Goal: Check status: Check status

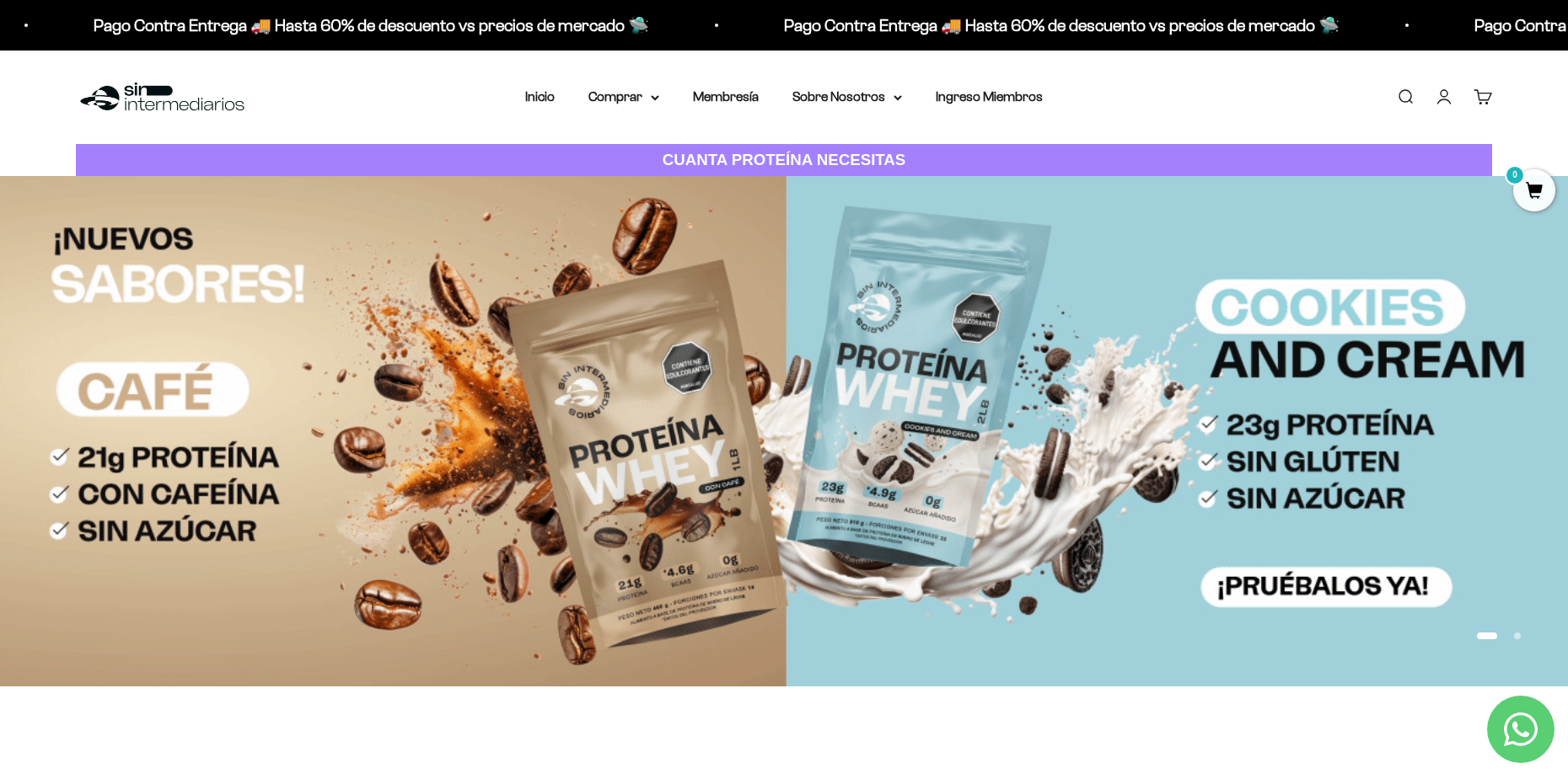
click at [1441, 100] on link "Iniciar sesión" at bounding box center [1444, 97] width 19 height 19
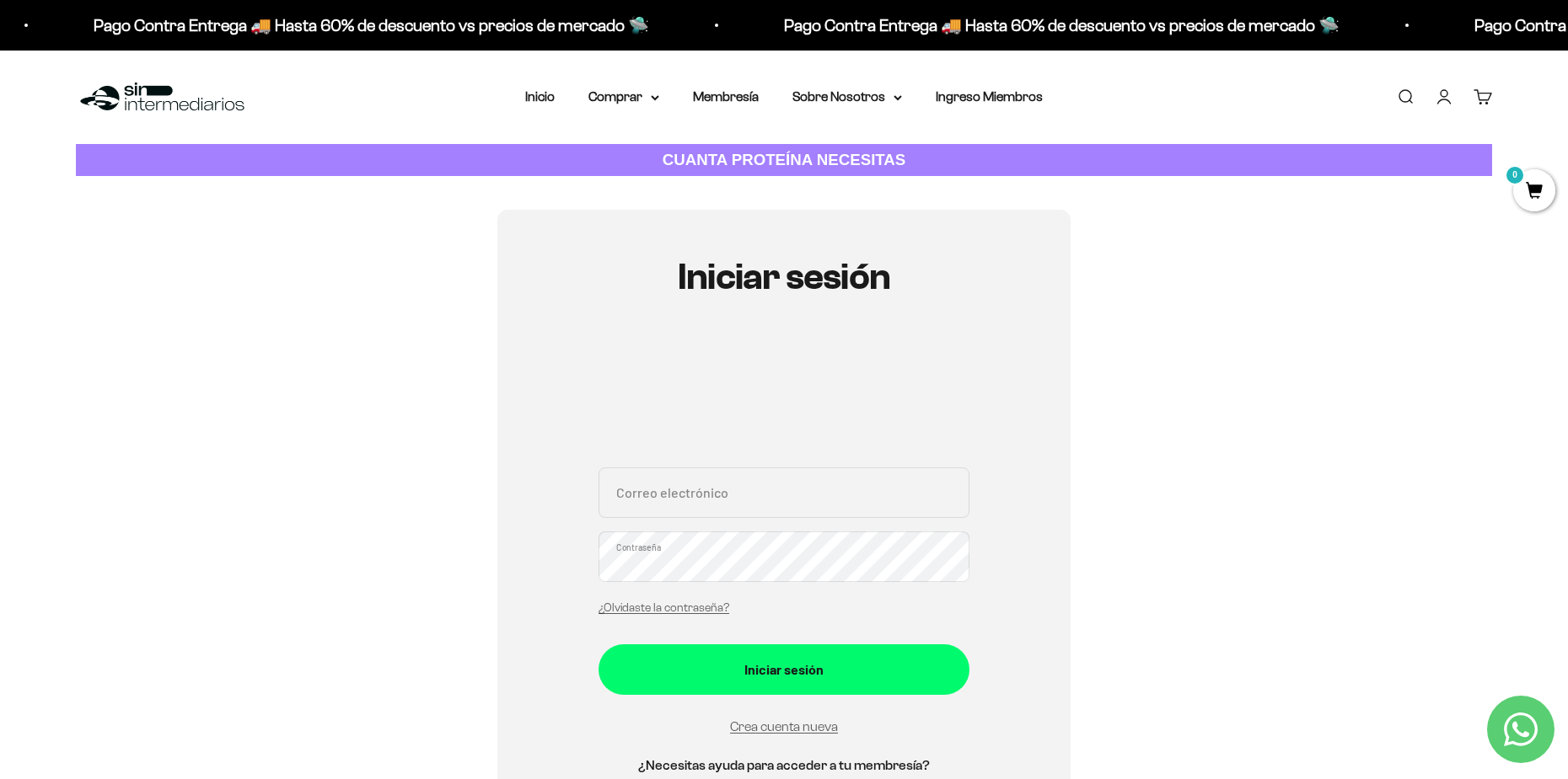
click at [875, 497] on input "Correo electrónico" at bounding box center [784, 493] width 371 height 51
type input "sergio_alejandro_sierra@hotmail.com"
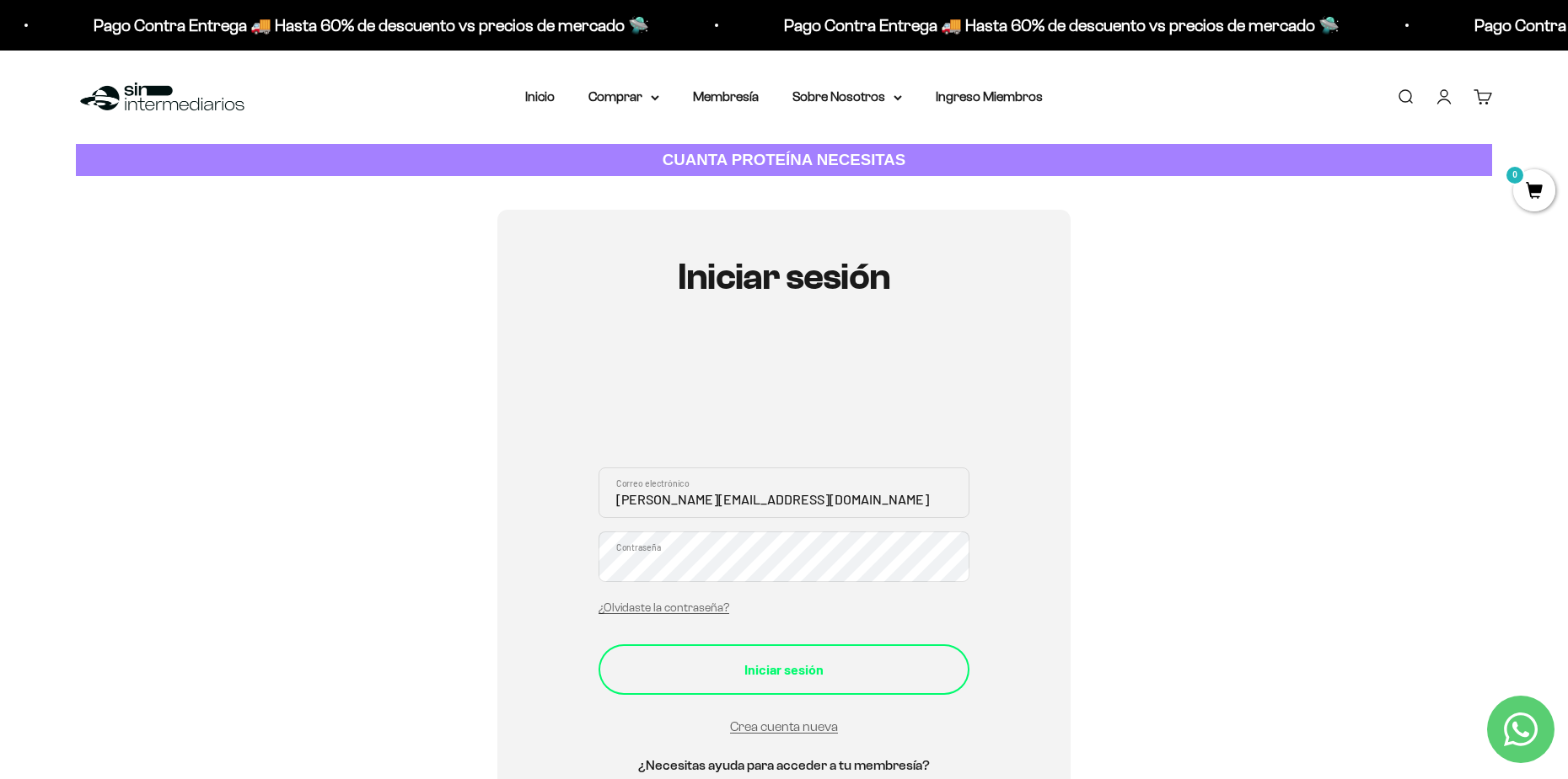
click at [811, 657] on button "Iniciar sesión" at bounding box center [784, 670] width 371 height 51
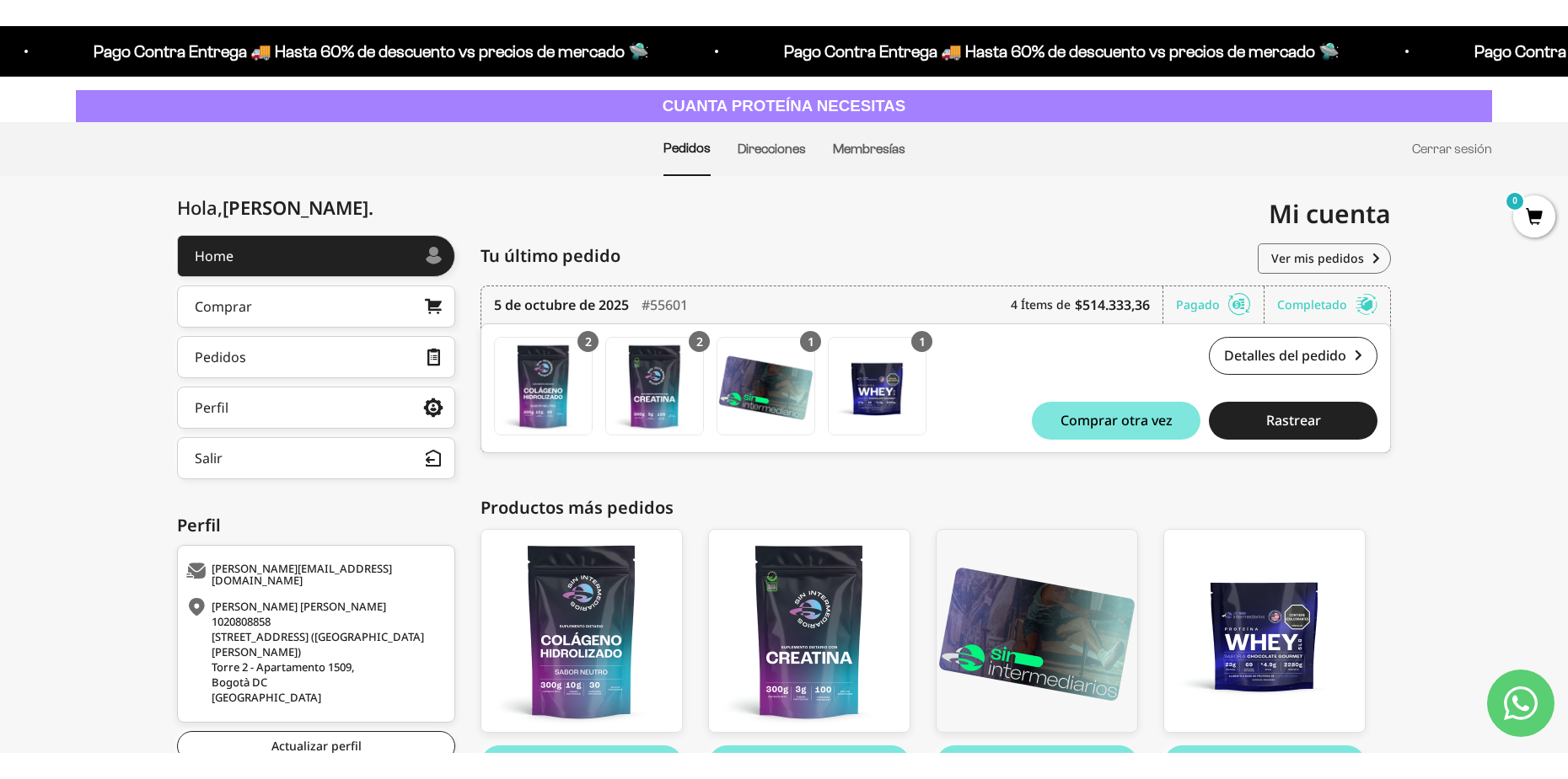
scroll to position [85, 0]
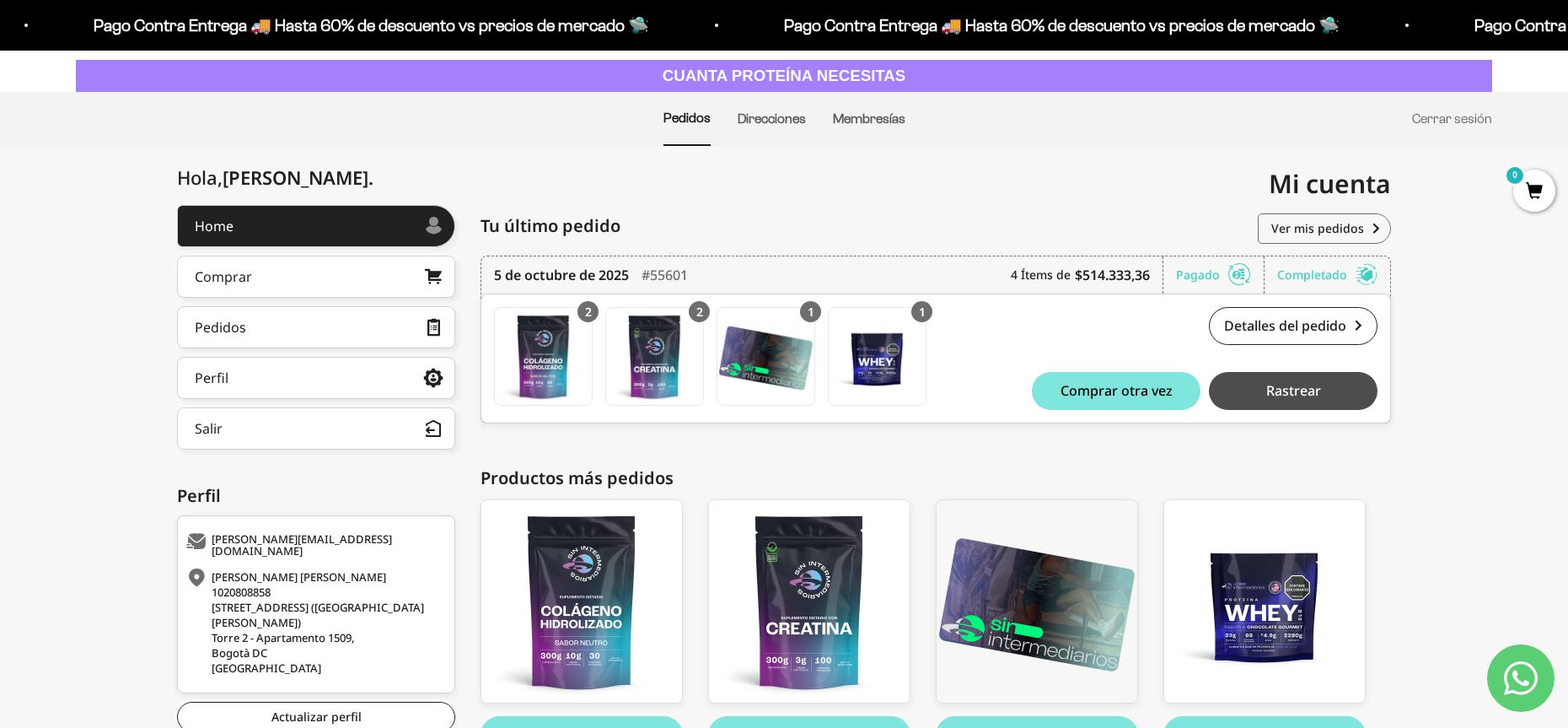
click at [1297, 395] on span "Rastrear" at bounding box center [1293, 390] width 55 height 13
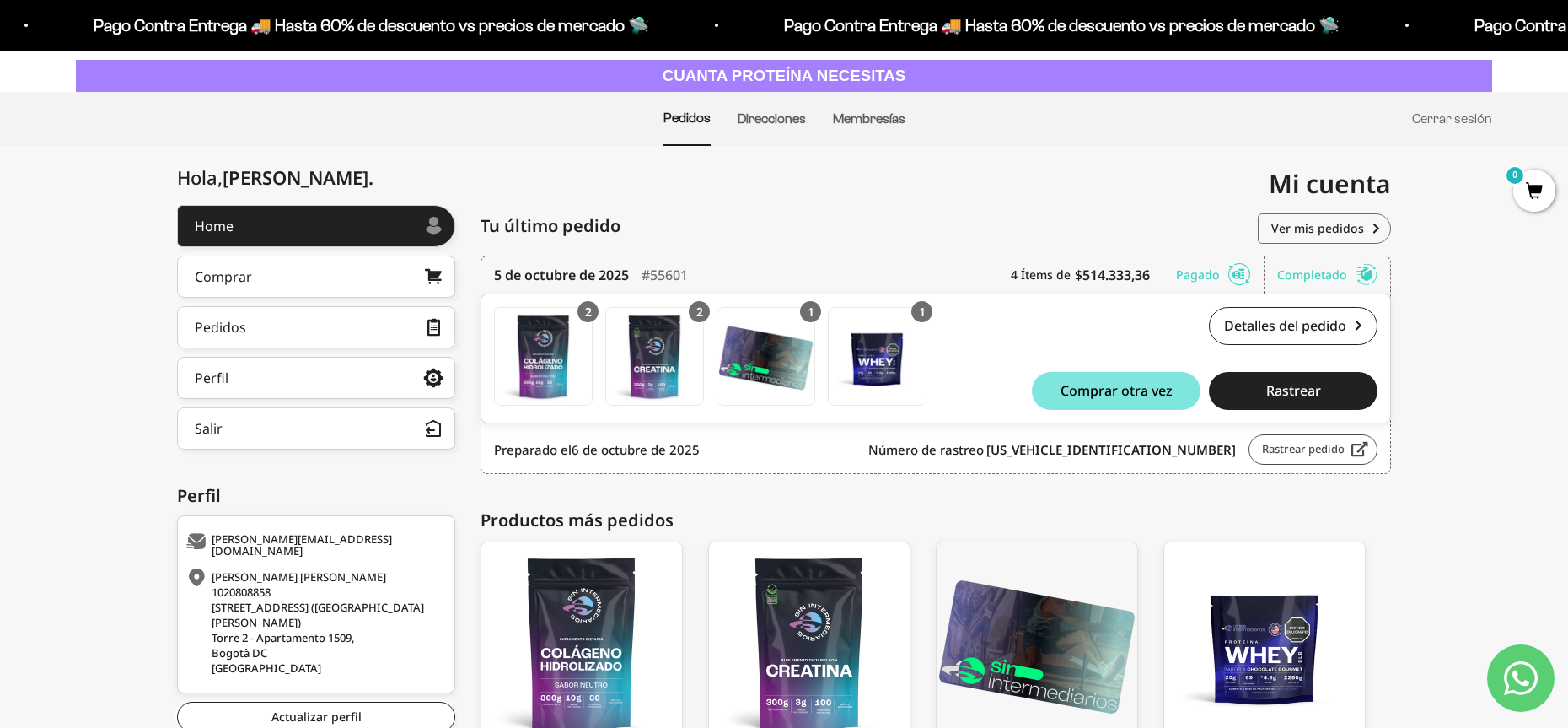
click at [1288, 456] on link "Rastrear pedido" at bounding box center [1312, 449] width 129 height 30
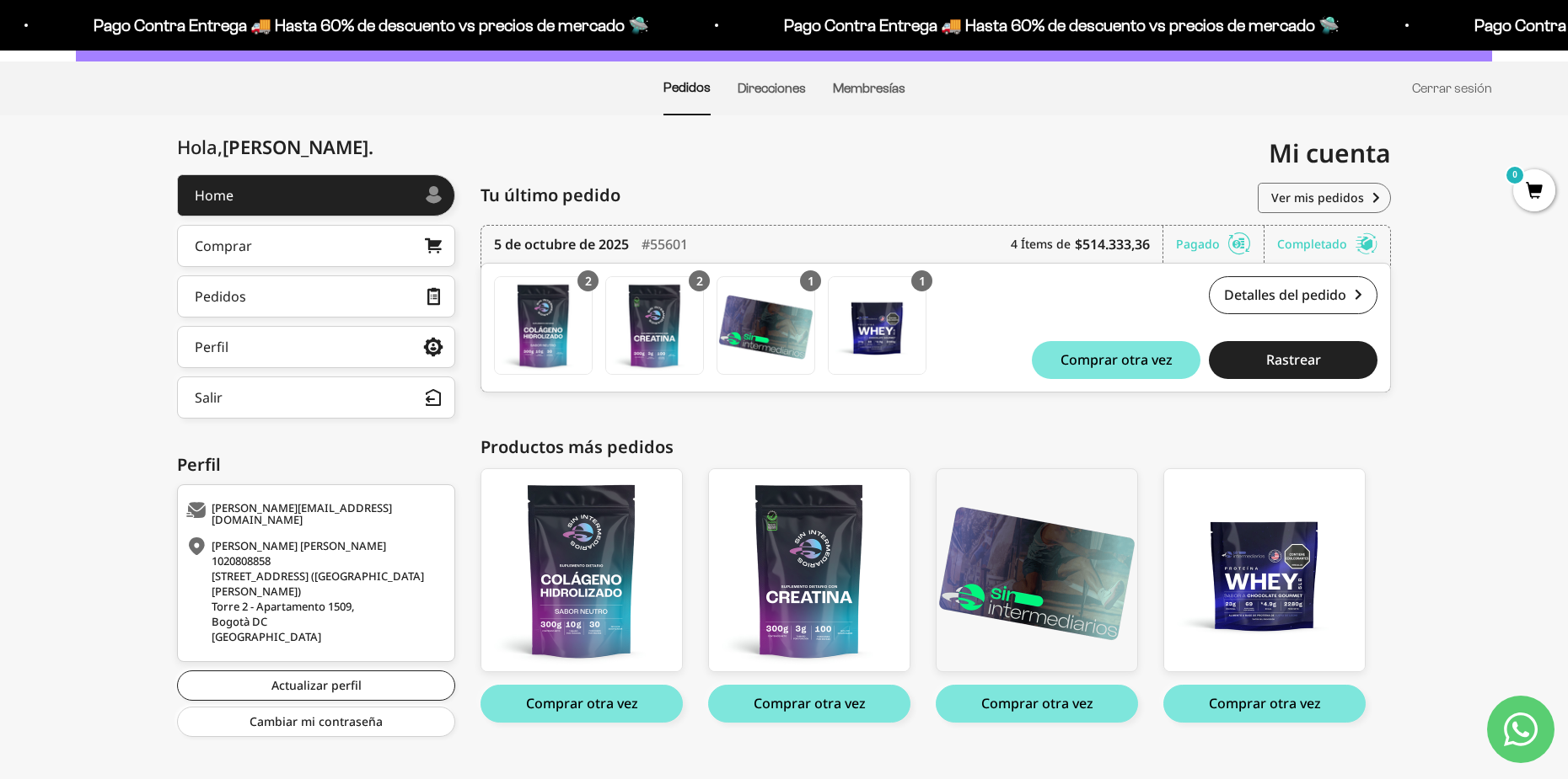
scroll to position [138, 0]
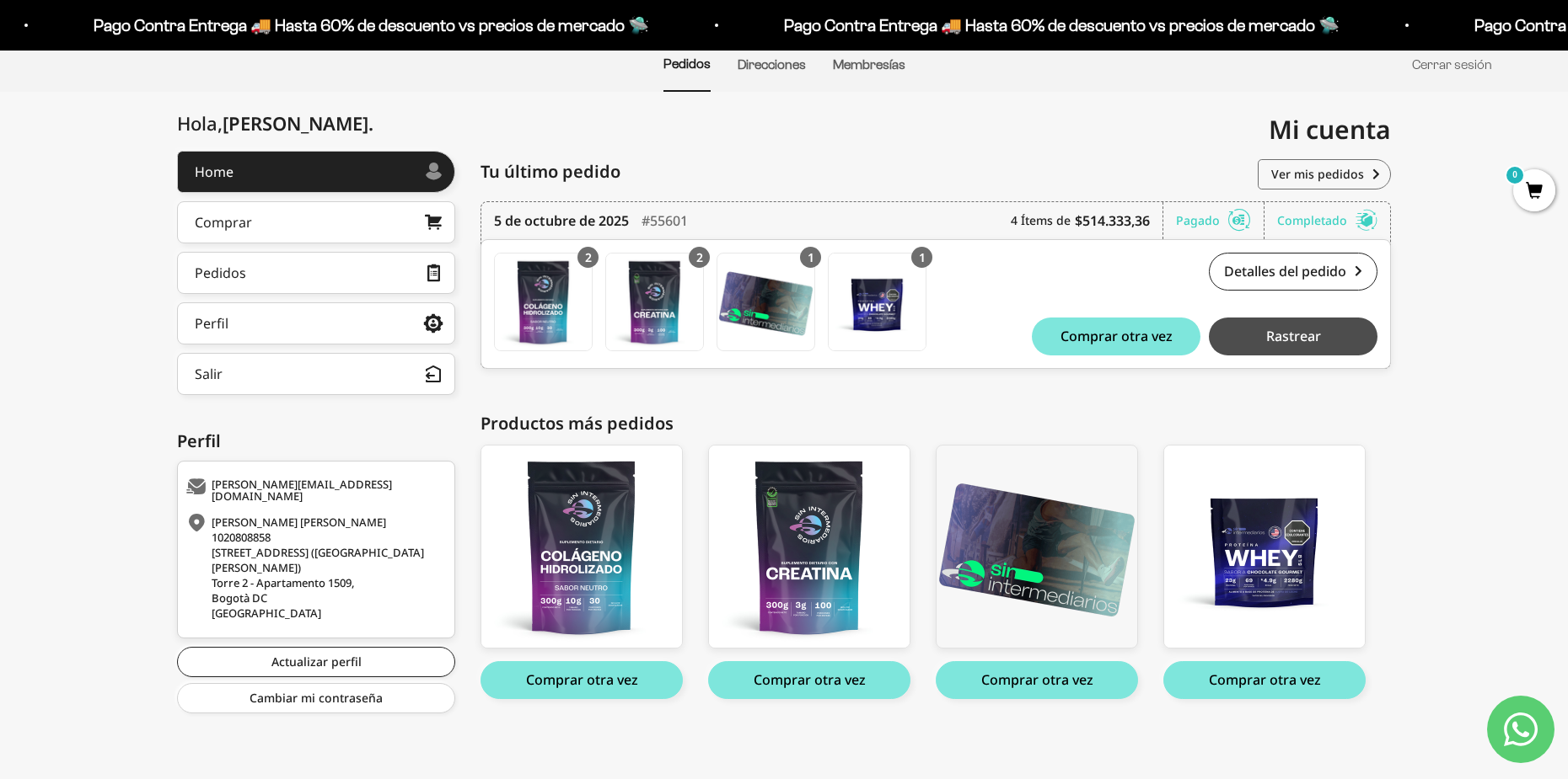
click at [1304, 331] on span "Rastrear" at bounding box center [1293, 336] width 55 height 13
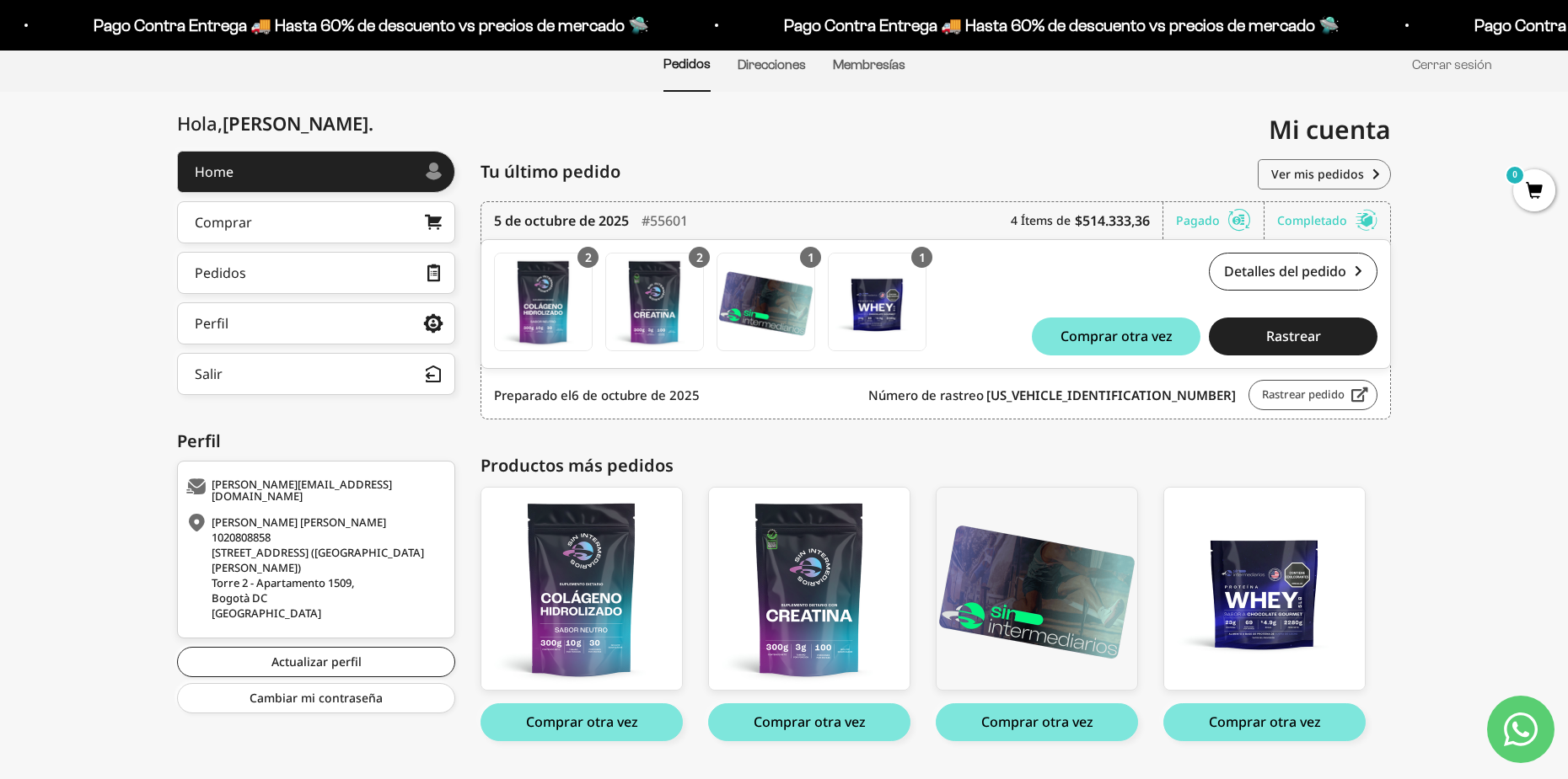
click at [1289, 392] on link "Rastrear pedido" at bounding box center [1312, 395] width 129 height 30
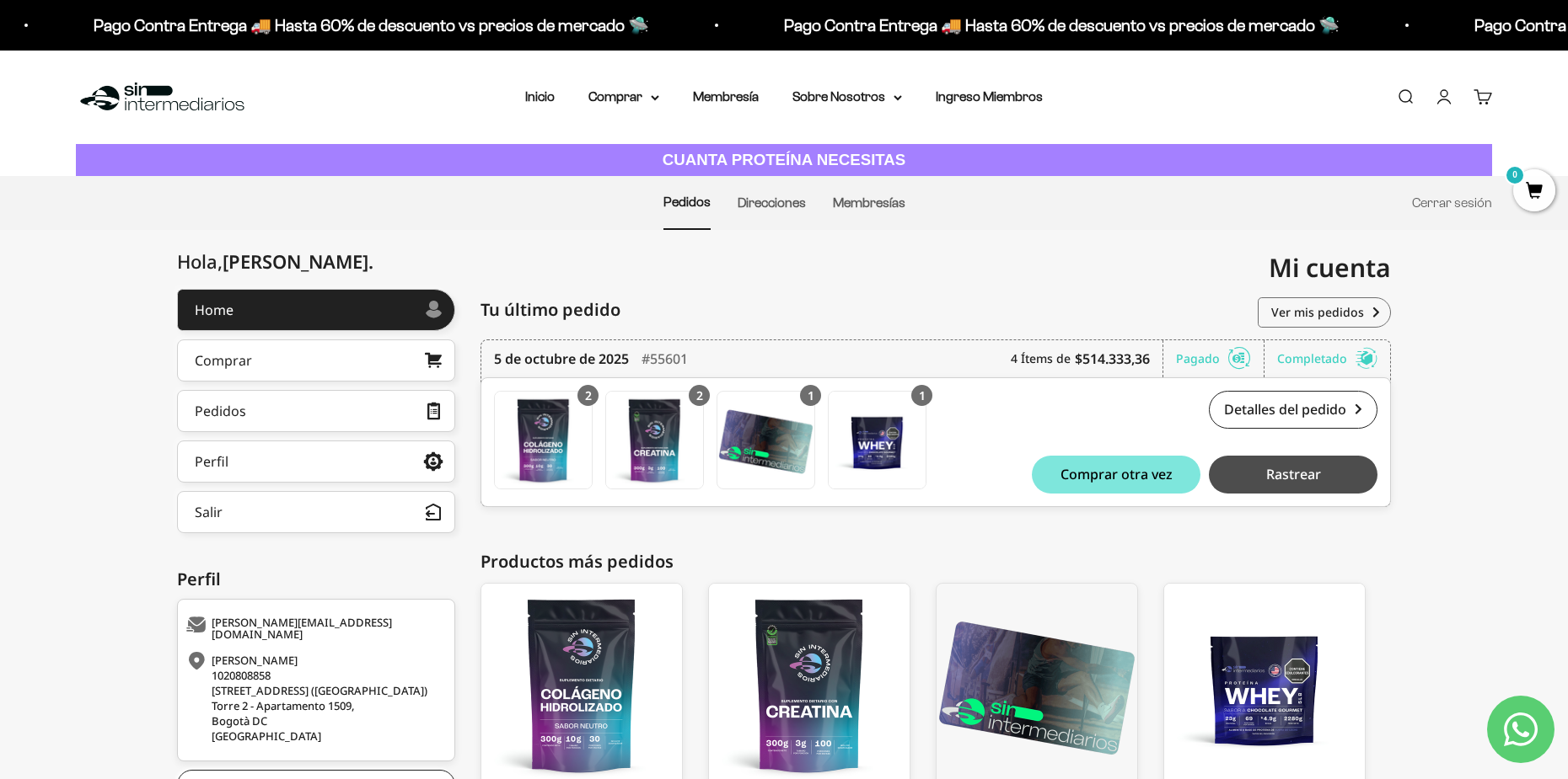
click at [1258, 470] on button "Rastrear" at bounding box center [1292, 474] width 168 height 38
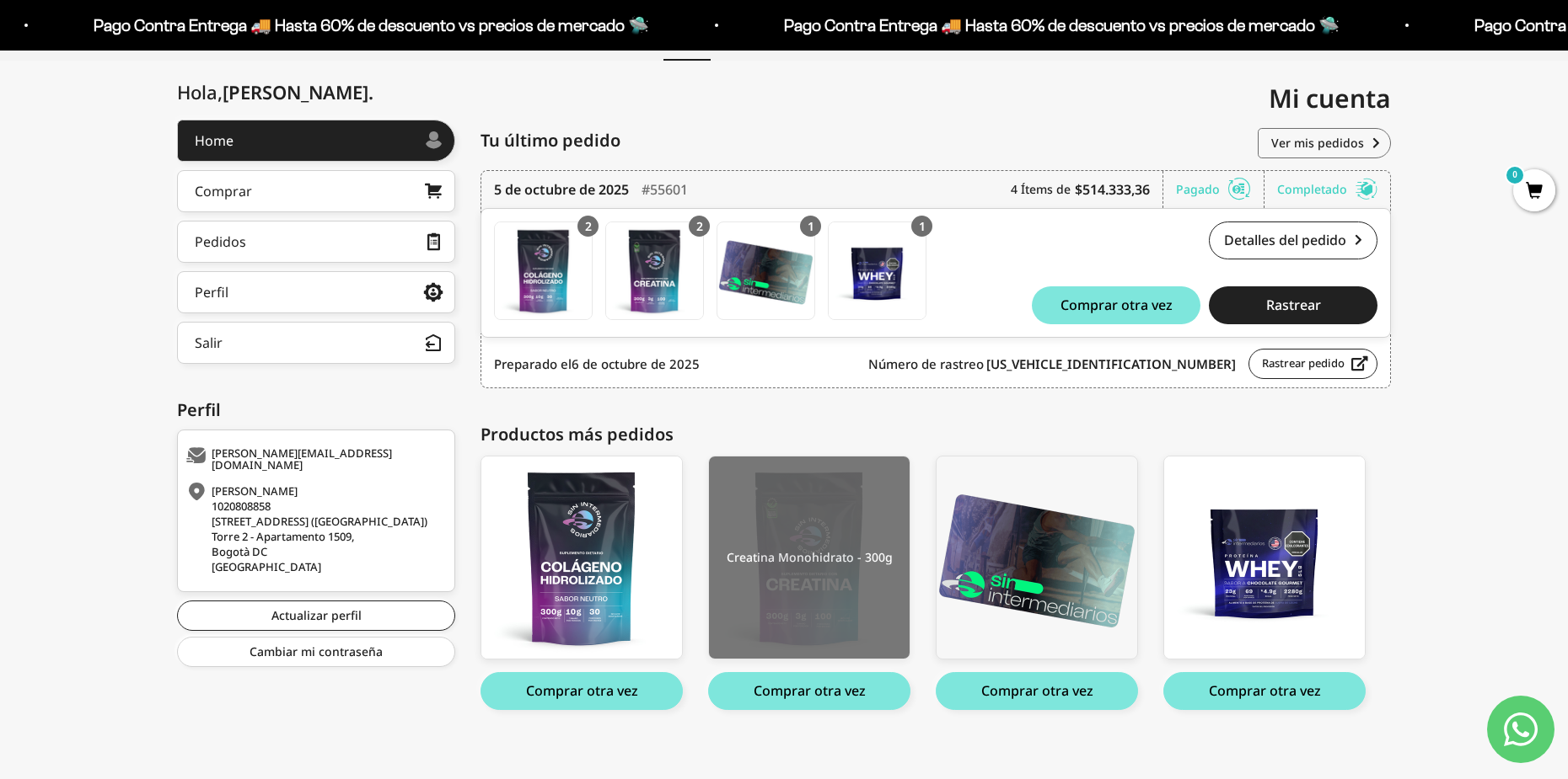
scroll to position [181, 0]
